Goal: Check status: Check status

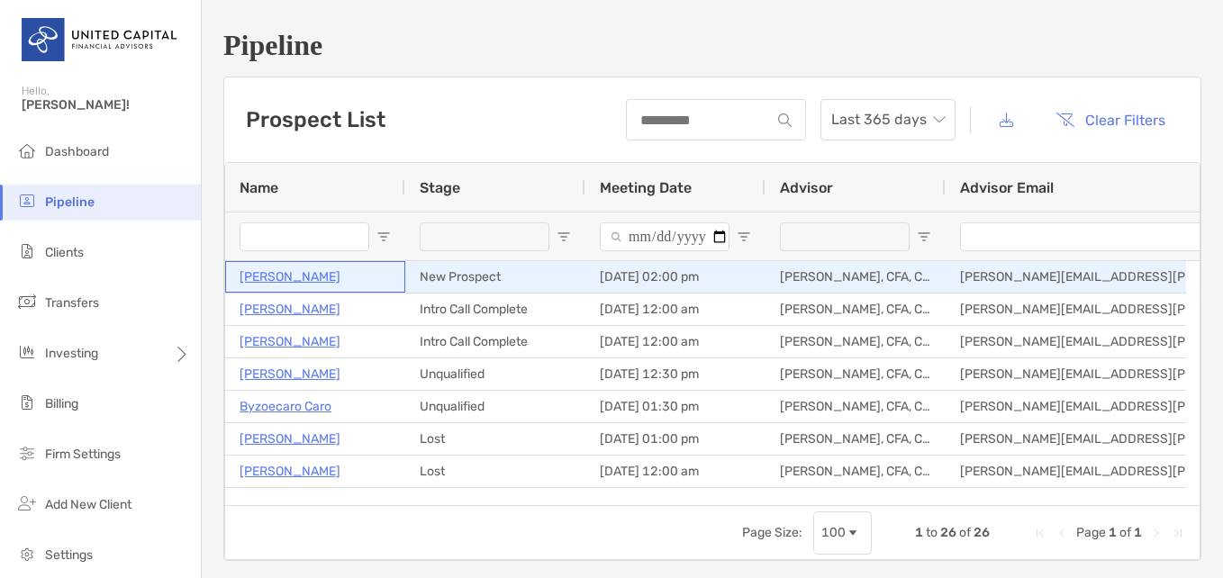
click at [313, 278] on p "[PERSON_NAME]" at bounding box center [290, 277] width 101 height 23
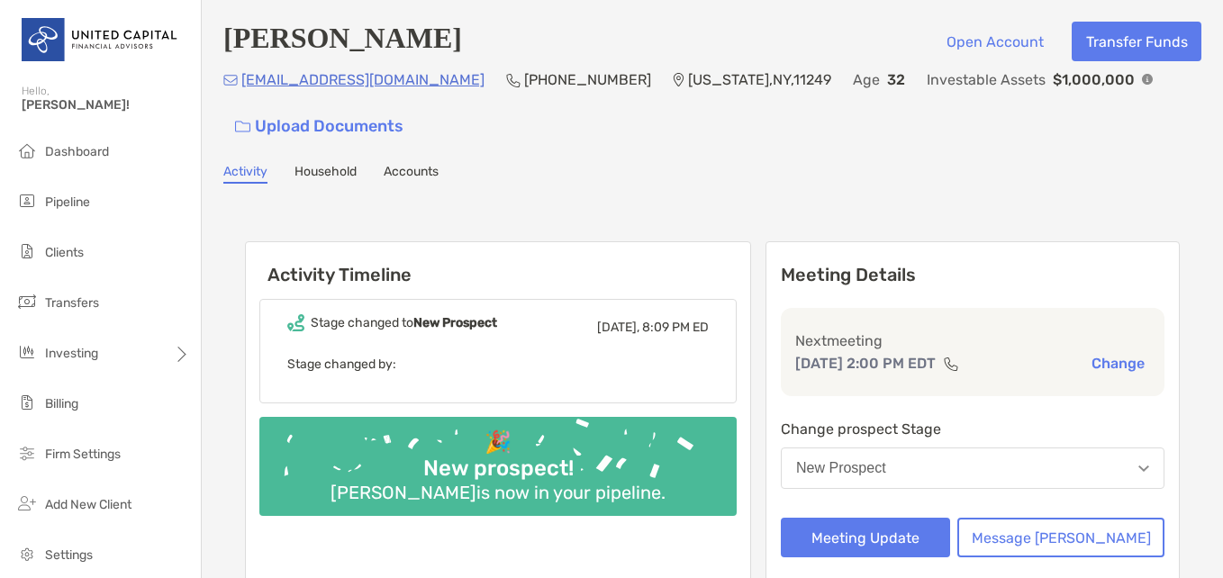
click at [526, 123] on div "clarecornberg@gmail.com (347) 400-4047 New York , NY , 11249 Age 32 Investable …" at bounding box center [712, 106] width 978 height 77
drag, startPoint x: 456, startPoint y: 50, endPoint x: 228, endPoint y: 62, distance: 228.3
click at [228, 61] on div "Clare Cornberg Open Account Transfer Funds" at bounding box center [712, 42] width 978 height 40
copy h4 "[PERSON_NAME]"
click at [558, 161] on div "Clare Cornberg Open Account Transfer Funds clarecornberg@gmail.com (347) 400-40…" at bounding box center [713, 370] width 1022 height 740
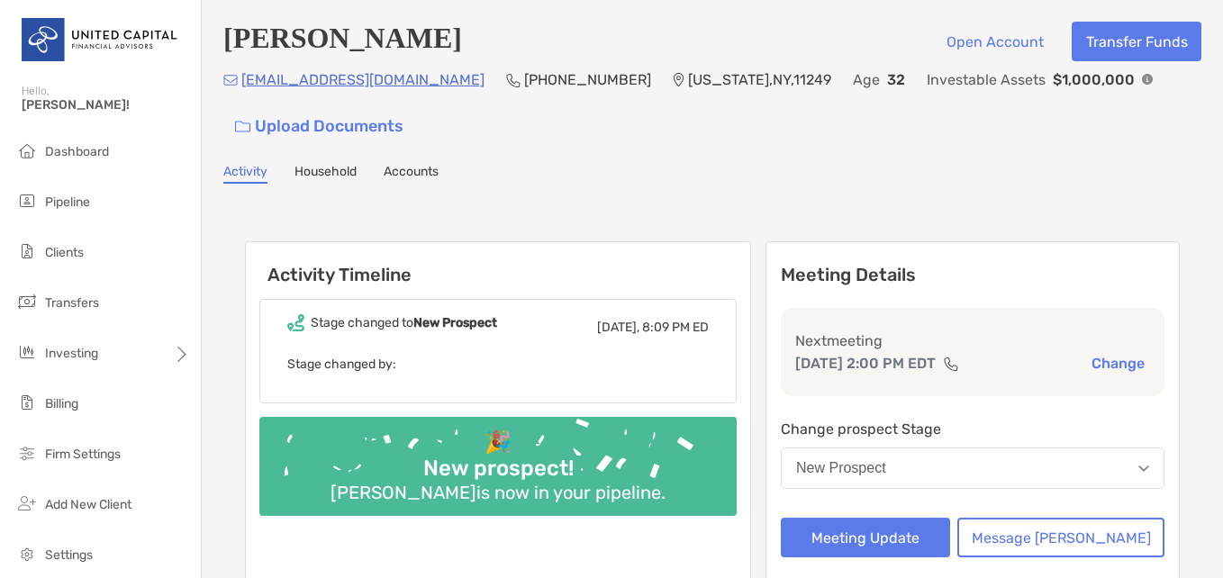
click at [343, 180] on link "Household" at bounding box center [326, 174] width 62 height 20
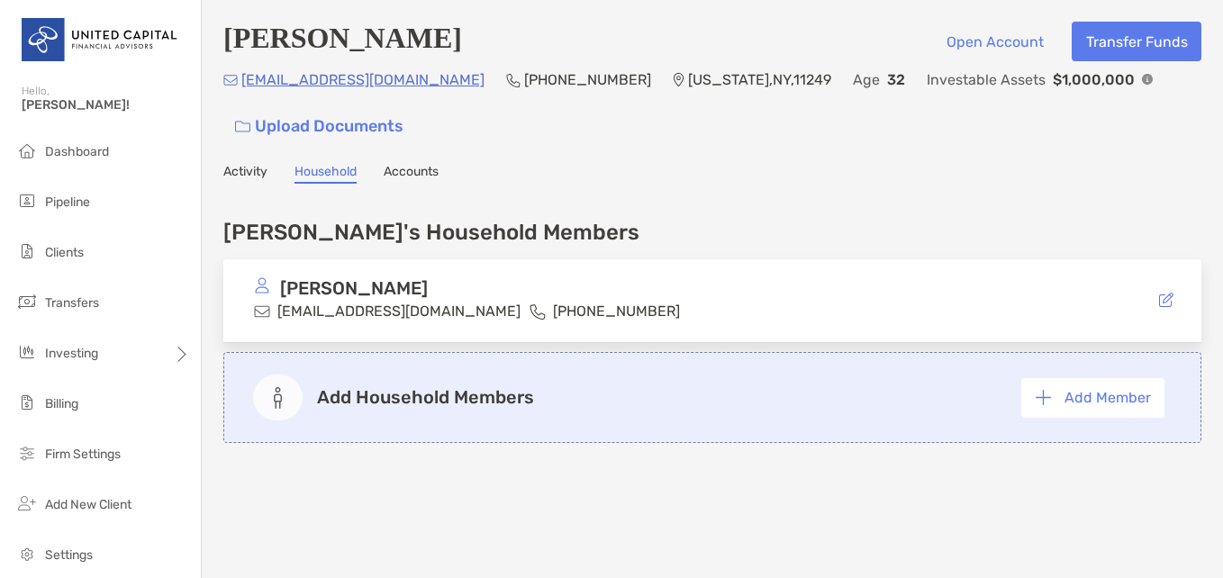
click at [429, 180] on link "Accounts" at bounding box center [411, 174] width 55 height 20
